Goal: Information Seeking & Learning: Check status

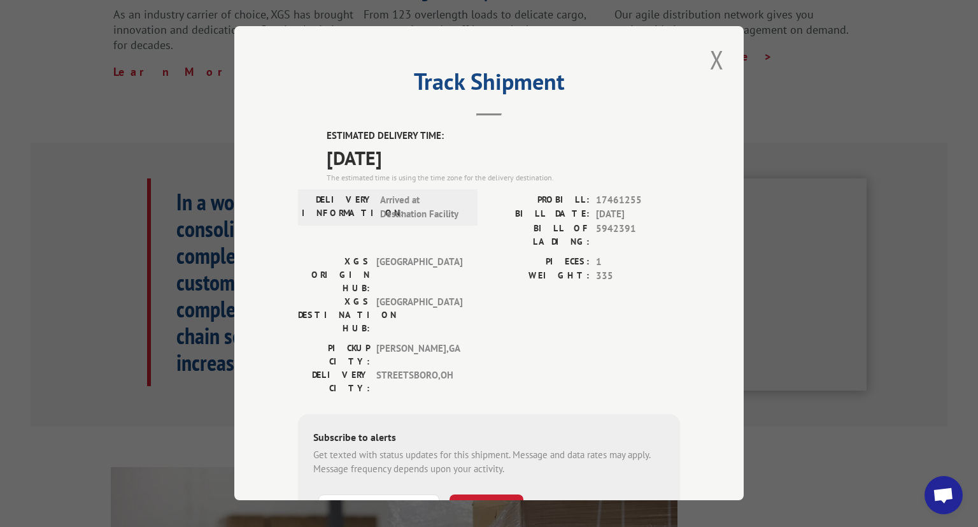
scroll to position [472, 0]
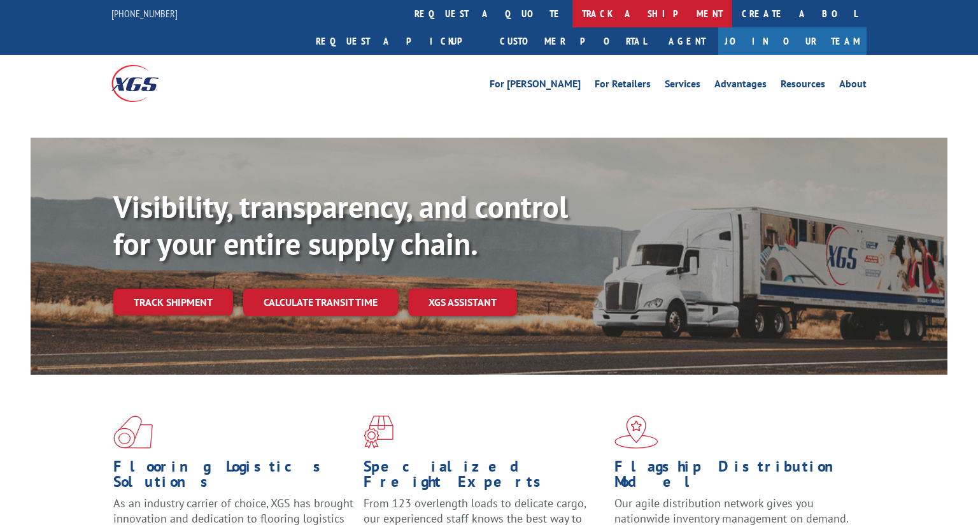
click at [573, 17] on link "track a shipment" at bounding box center [653, 13] width 160 height 27
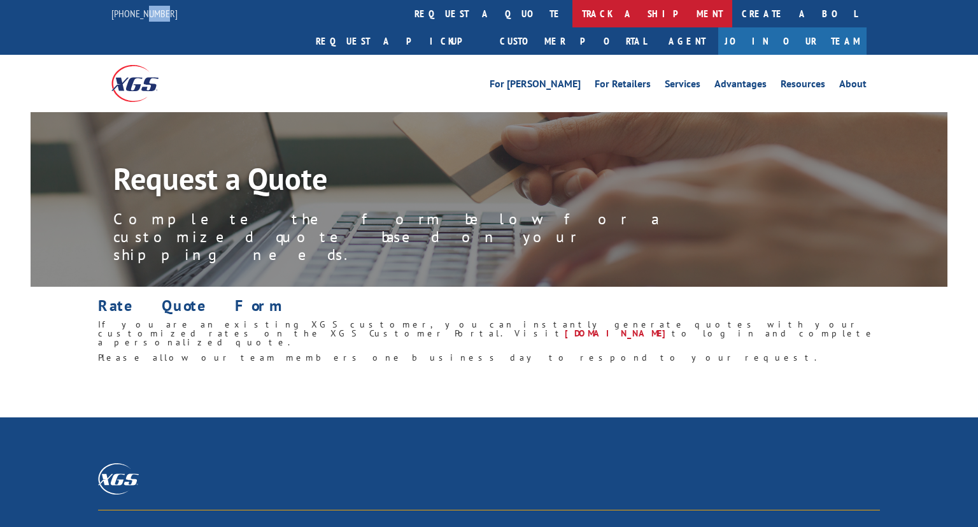
click at [573, 15] on link "track a shipment" at bounding box center [653, 13] width 160 height 27
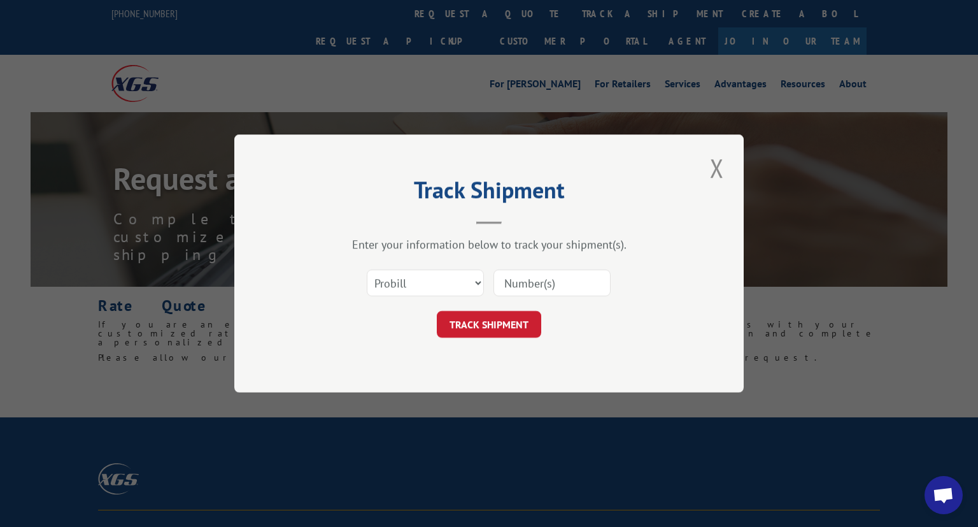
paste input "17462623"
type input "17462623"
click at [480, 331] on button "TRACK SHIPMENT" at bounding box center [489, 324] width 104 height 27
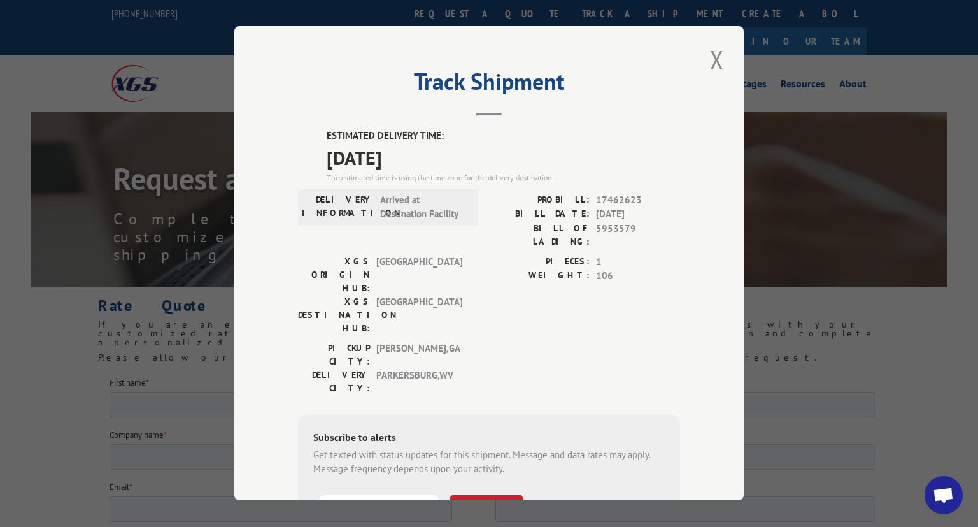
click at [559, 385] on div "Track Shipment ESTIMATED DELIVERY TIME: 08/14/2025 The estimated time is using …" at bounding box center [489, 263] width 978 height 527
click at [720, 59] on button "Close modal" at bounding box center [717, 59] width 22 height 35
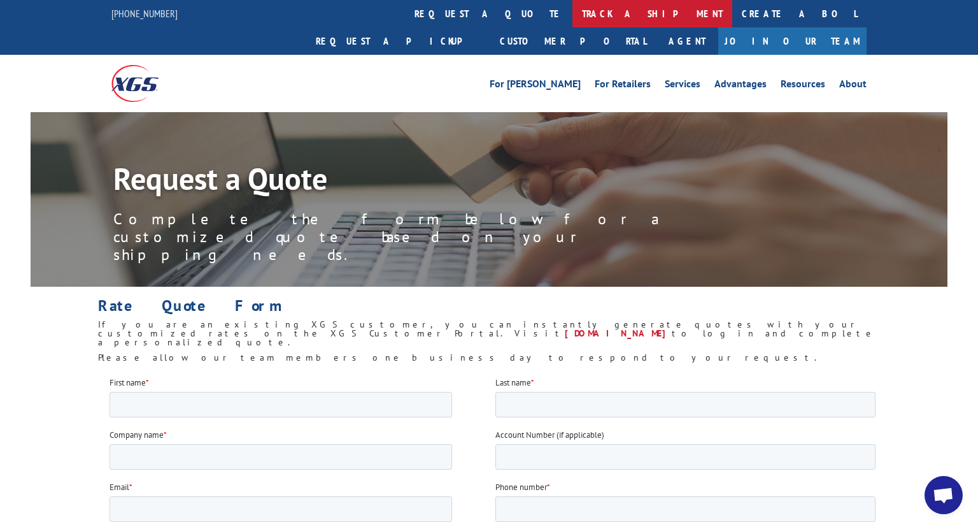
click at [573, 26] on link "track a shipment" at bounding box center [653, 13] width 160 height 27
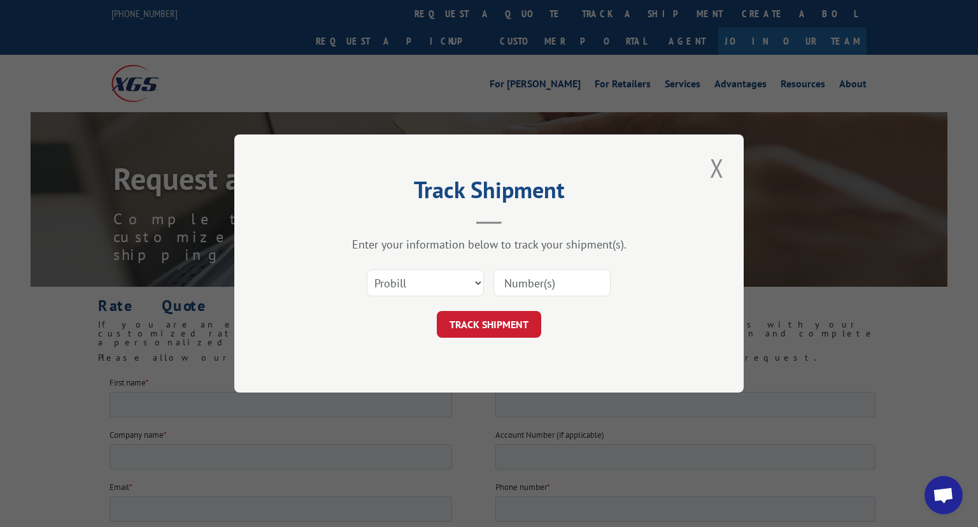
paste input "16754465"
type input "16754465"
click at [519, 320] on button "TRACK SHIPMENT" at bounding box center [489, 324] width 104 height 27
